Goal: Task Accomplishment & Management: Complete application form

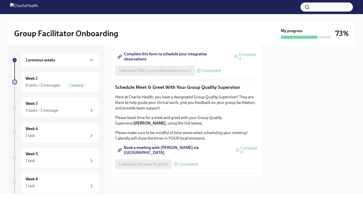
scroll to position [489, 0]
click at [70, 104] on div "Week 3 4 tasks • 1 message" at bounding box center [59, 107] width 69 height 13
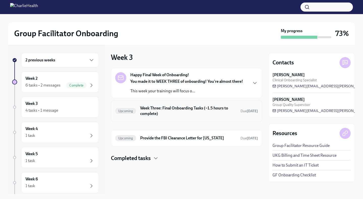
click at [163, 111] on h6 "Week Three: Final Onboarding Tasks (~1.5 hours to complete)" at bounding box center [188, 111] width 96 height 11
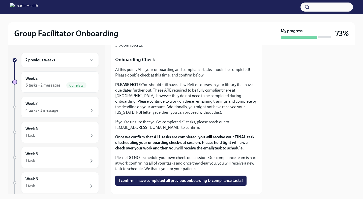
scroll to position [404, 0]
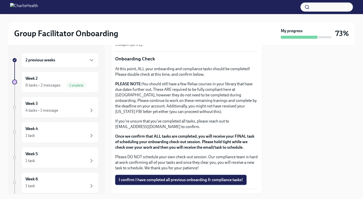
click at [172, 178] on span "I confirm I have completed all previous onboarding & compliance tasks!" at bounding box center [181, 180] width 124 height 5
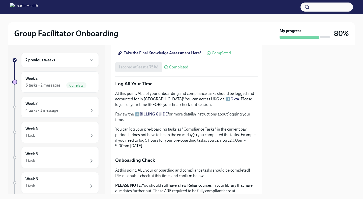
scroll to position [423, 0]
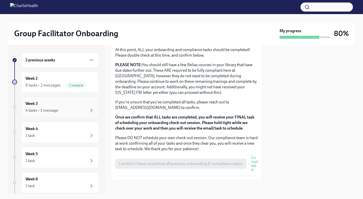
click at [82, 104] on div "Week 3 4 tasks • 1 message" at bounding box center [59, 107] width 69 height 13
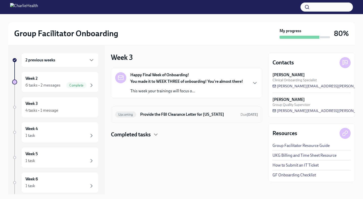
click at [174, 113] on h6 "Provide the FBI Clearance Letter for Pennsylvania" at bounding box center [188, 115] width 96 height 6
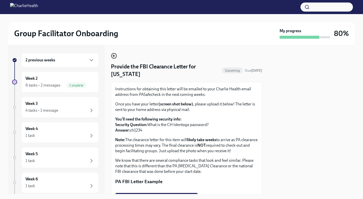
click at [114, 55] on icon "button" at bounding box center [114, 56] width 6 height 6
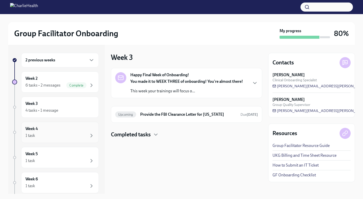
click at [71, 136] on div "1 task" at bounding box center [59, 136] width 69 height 6
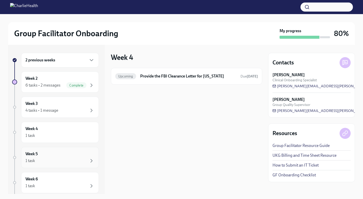
click at [69, 158] on div "1 task" at bounding box center [59, 161] width 69 height 6
click at [69, 180] on div "Week 6 1 task" at bounding box center [59, 183] width 69 height 13
click at [65, 109] on div "4 tasks • 1 message" at bounding box center [59, 111] width 69 height 6
